Goal: Transaction & Acquisition: Purchase product/service

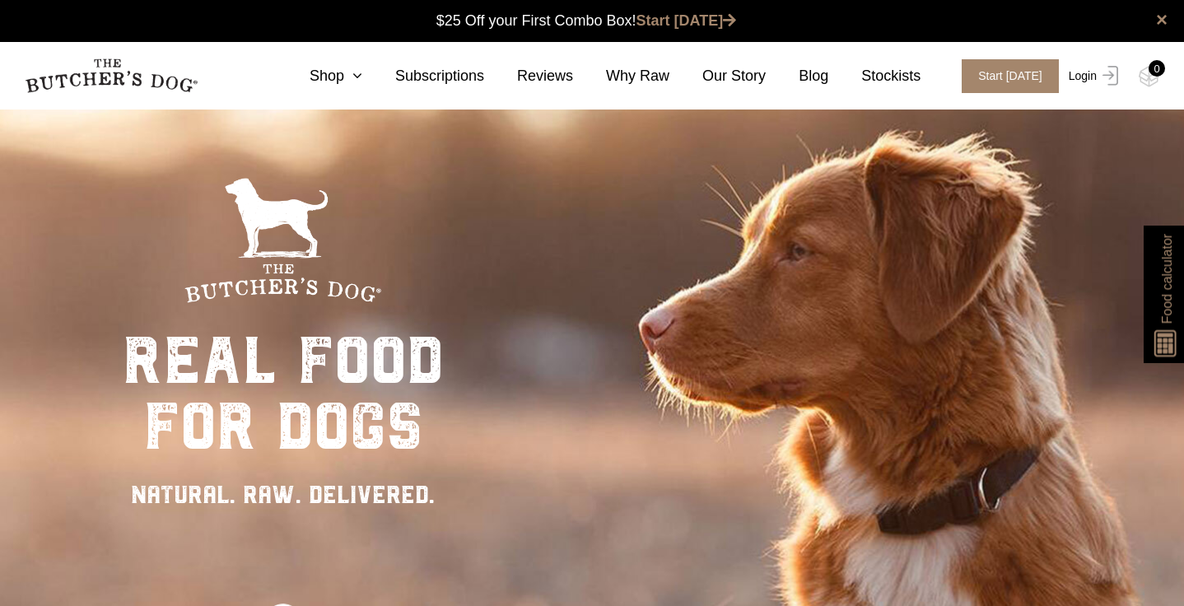
click at [1095, 79] on link "Login" at bounding box center [1092, 76] width 54 height 34
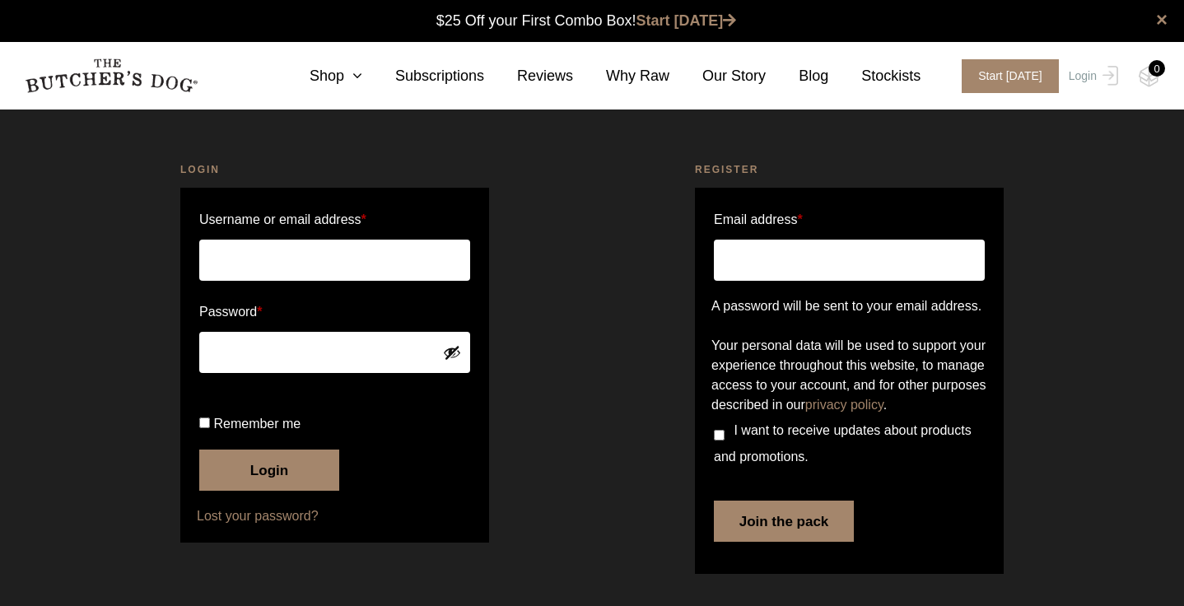
scroll to position [1, 0]
type input "kellykew@hotmail.com"
click at [269, 491] on button "Login" at bounding box center [269, 470] width 140 height 41
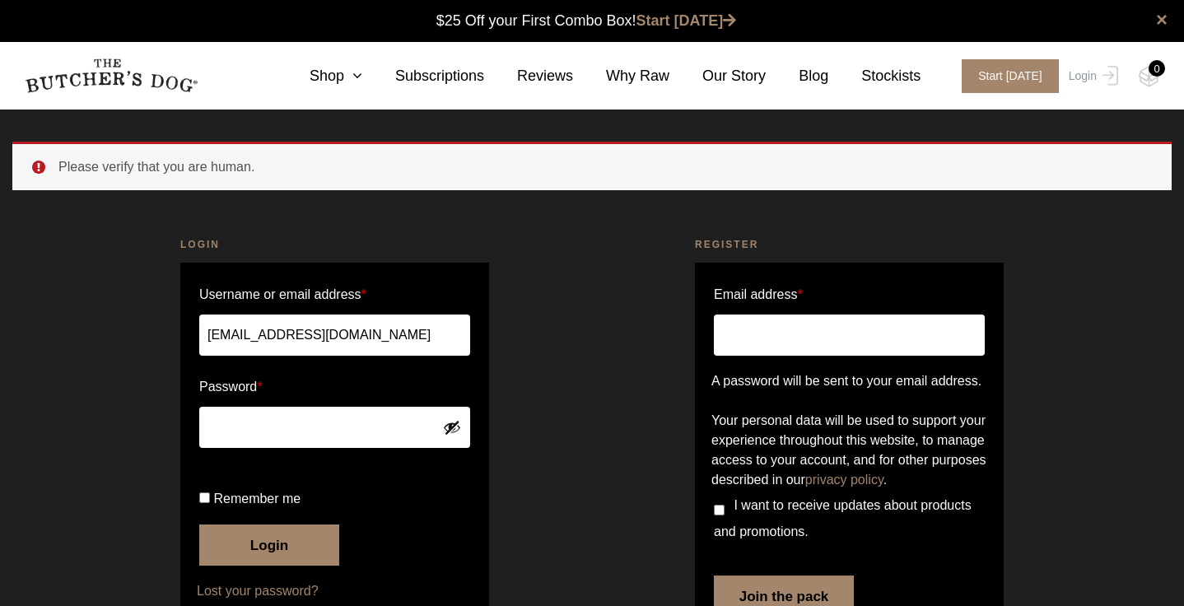
click at [388, 338] on input "kellykew@hotmail.com" at bounding box center [334, 335] width 271 height 41
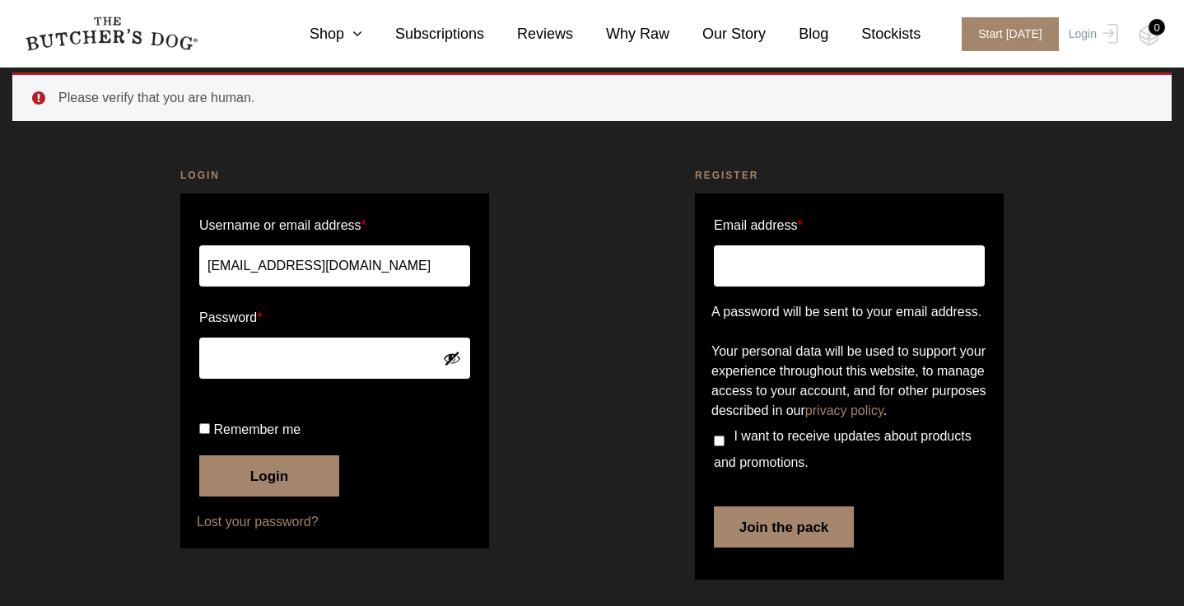
scroll to position [128, 0]
click at [208, 432] on input "Remember me" at bounding box center [204, 428] width 11 height 11
checkbox input "true"
click at [248, 466] on button "Login" at bounding box center [269, 475] width 140 height 41
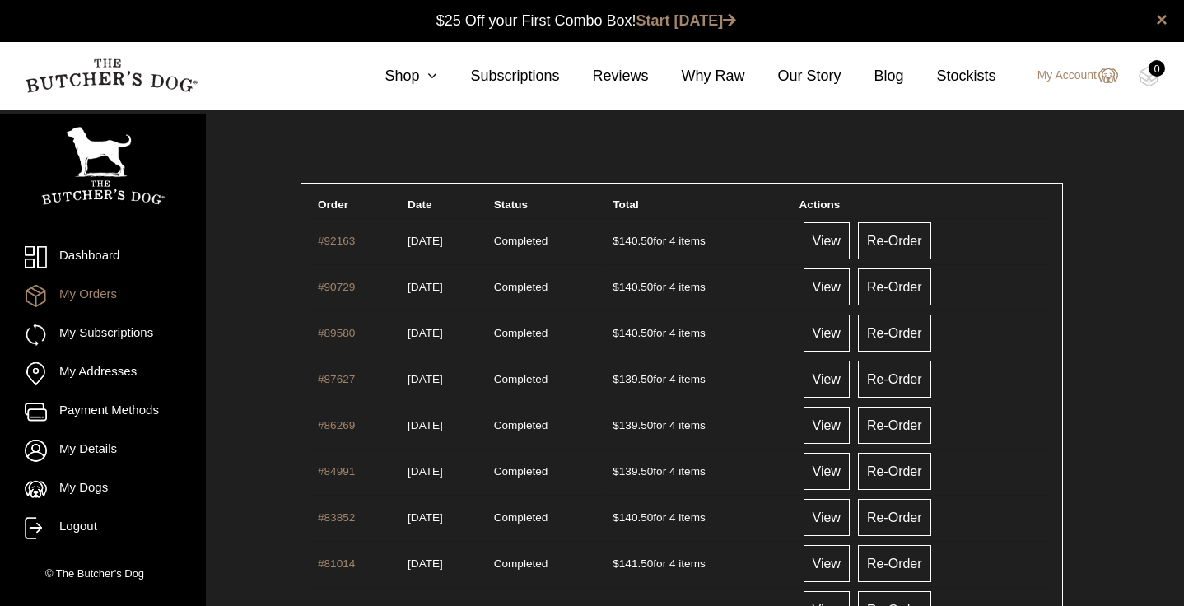
scroll to position [1, 0]
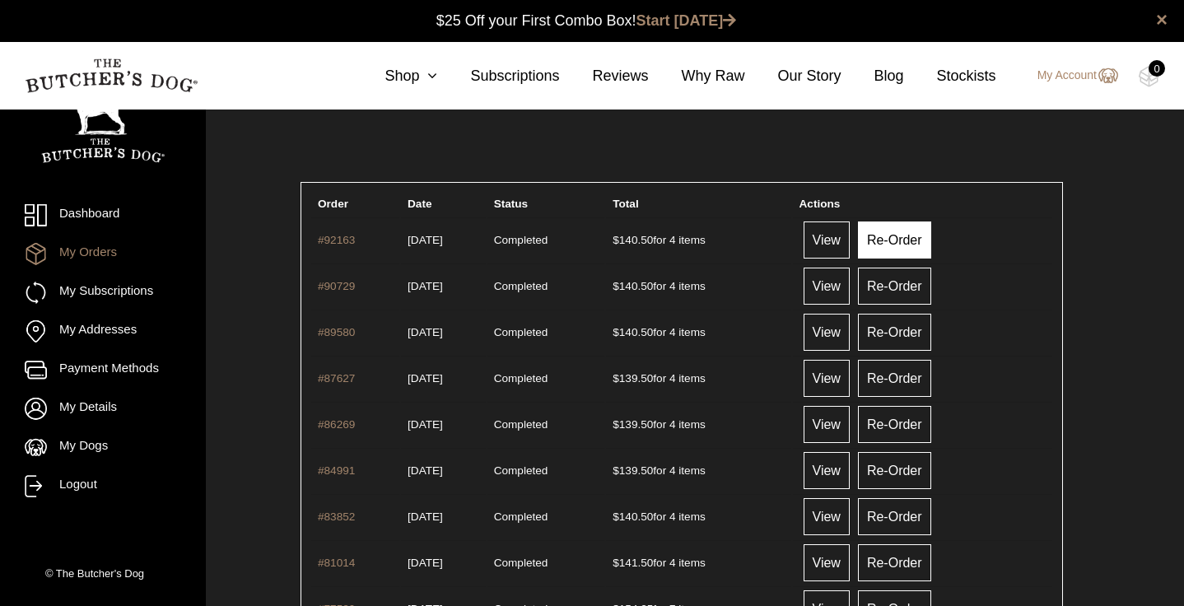
click at [908, 240] on link "Re-Order" at bounding box center [894, 240] width 73 height 37
